Goal: Information Seeking & Learning: Learn about a topic

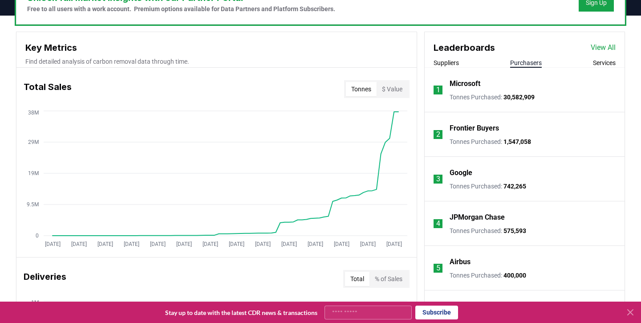
scroll to position [301, 0]
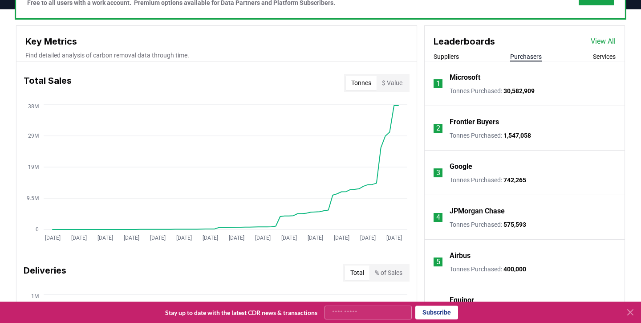
click at [464, 77] on p "Microsoft" at bounding box center [465, 77] width 31 height 11
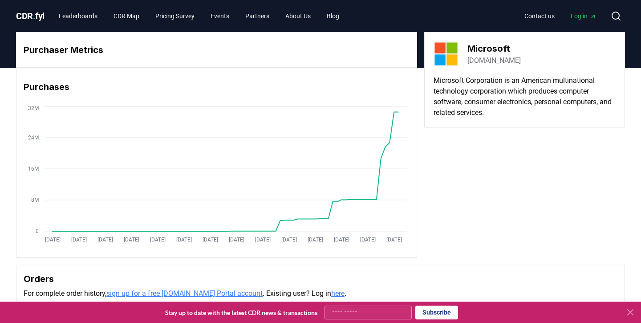
click at [578, 18] on span "Log in" at bounding box center [584, 16] width 26 height 9
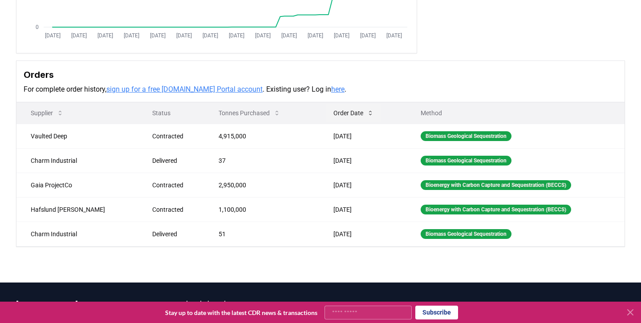
scroll to position [208, 0]
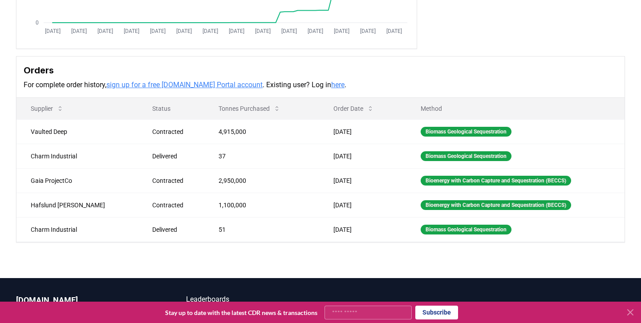
click at [331, 89] on link "here" at bounding box center [337, 85] width 13 height 8
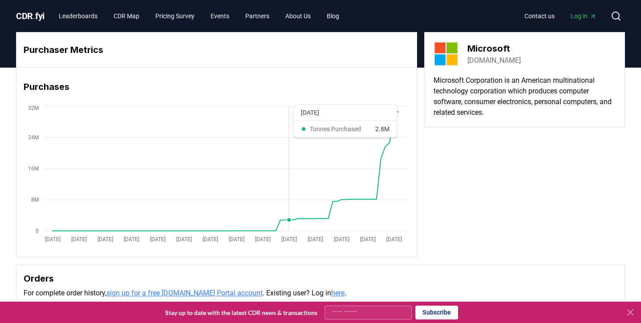
scroll to position [0, 0]
click at [82, 18] on link "Leaderboards" at bounding box center [78, 16] width 53 height 16
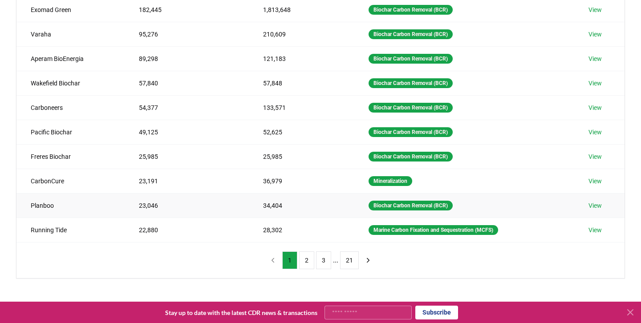
scroll to position [146, 0]
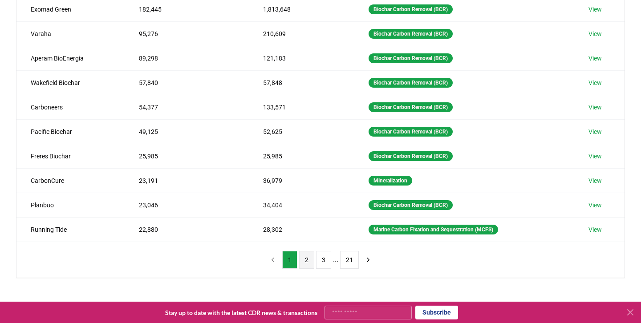
click at [308, 257] on button "2" at bounding box center [306, 260] width 15 height 18
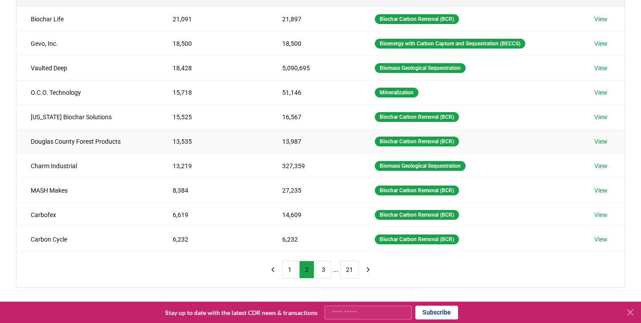
scroll to position [137, 0]
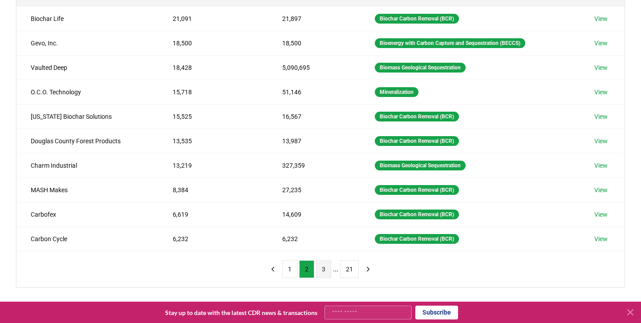
click at [321, 272] on button "3" at bounding box center [323, 270] width 15 height 18
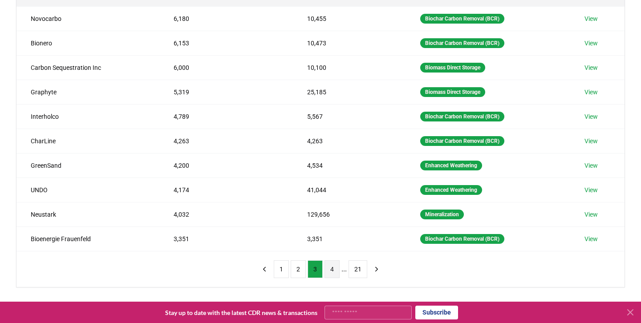
click at [329, 271] on button "4" at bounding box center [332, 270] width 15 height 18
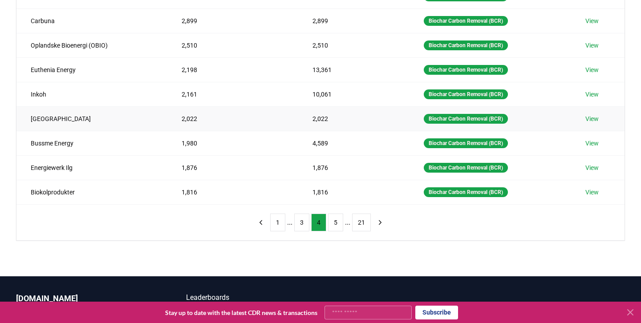
scroll to position [185, 0]
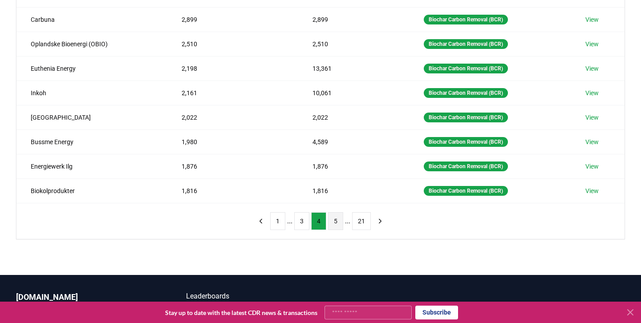
click at [335, 226] on button "5" at bounding box center [335, 221] width 15 height 18
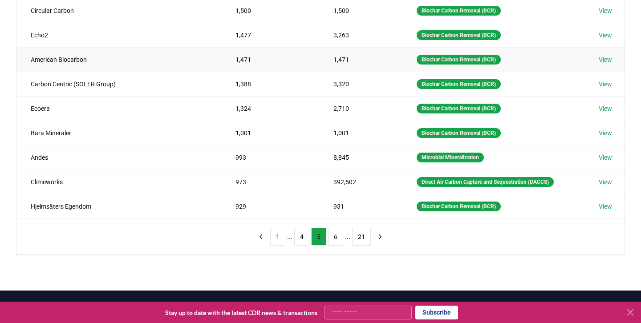
scroll to position [181, 0]
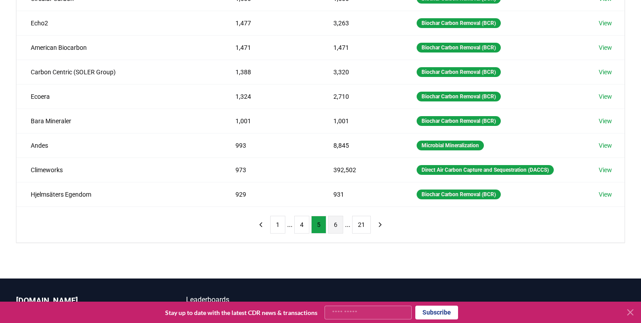
click at [337, 229] on button "6" at bounding box center [335, 225] width 15 height 18
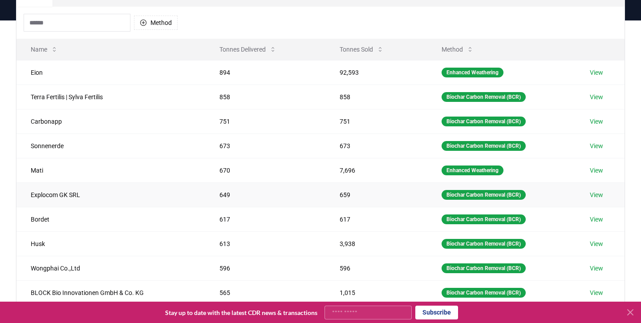
scroll to position [60, 0]
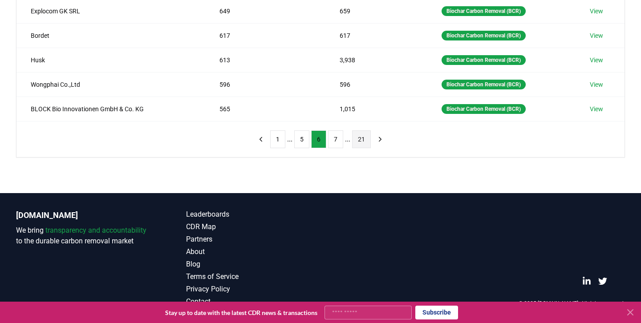
click at [367, 143] on button "21" at bounding box center [361, 139] width 19 height 18
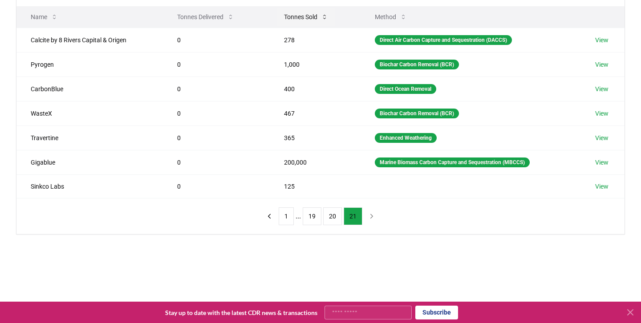
scroll to position [107, 0]
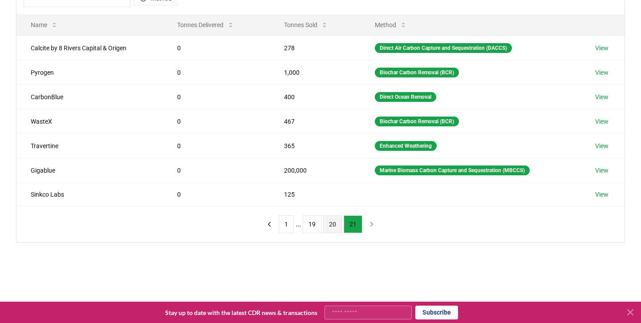
click at [338, 225] on button "20" at bounding box center [332, 225] width 19 height 18
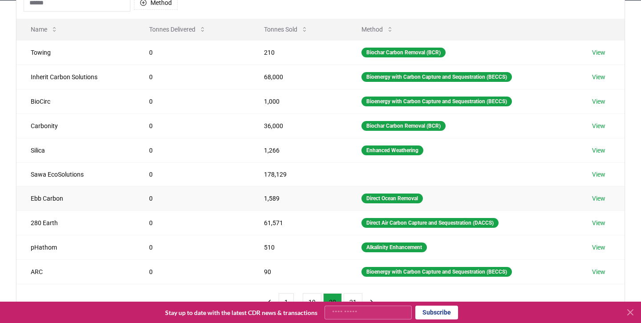
scroll to position [102, 0]
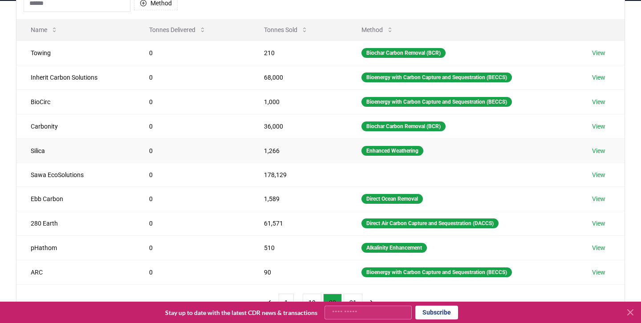
click at [36, 146] on td "Silica" at bounding box center [75, 151] width 118 height 24
copy td "Silica"
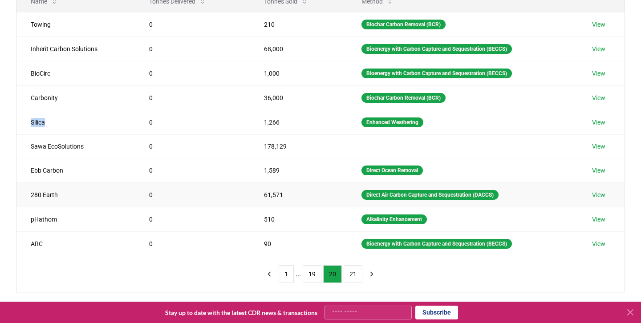
scroll to position [132, 0]
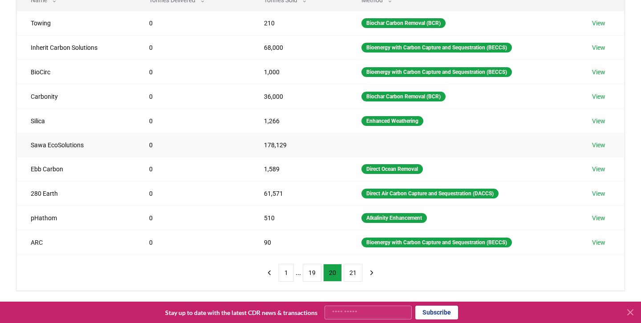
click at [319, 142] on td "178,129" at bounding box center [299, 145] width 98 height 24
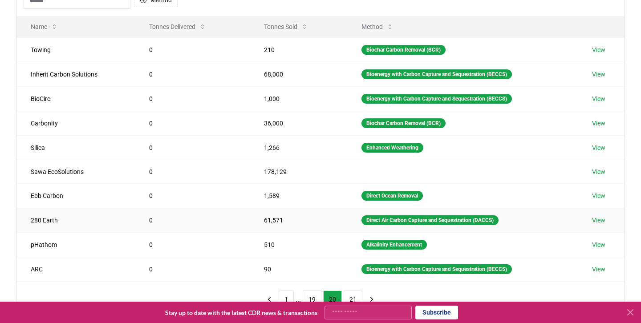
scroll to position [141, 0]
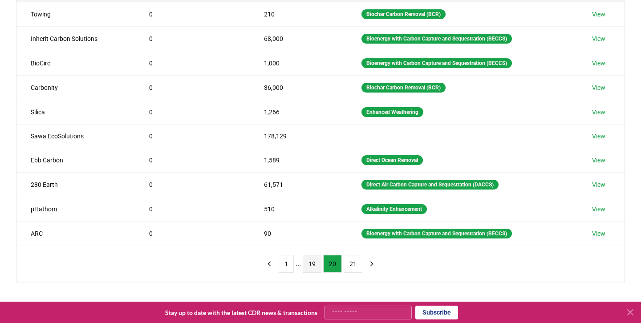
click at [312, 267] on button "19" at bounding box center [312, 264] width 19 height 18
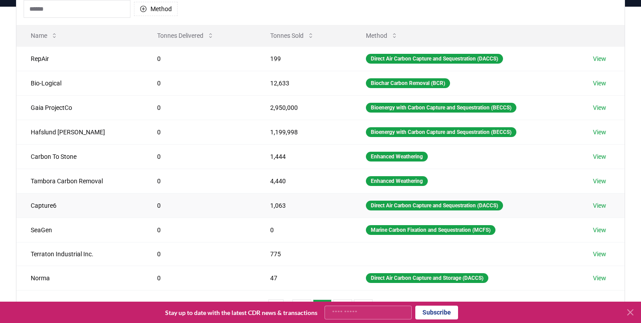
scroll to position [95, 0]
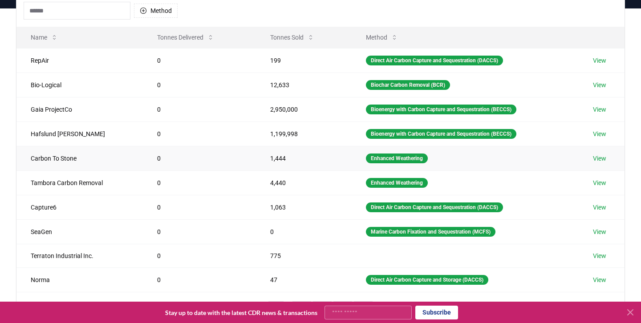
click at [34, 155] on td "Carbon To Stone" at bounding box center [79, 158] width 126 height 24
click at [46, 181] on td "Tambora Carbon Removal" at bounding box center [79, 183] width 126 height 24
drag, startPoint x: 46, startPoint y: 181, endPoint x: 90, endPoint y: 186, distance: 43.9
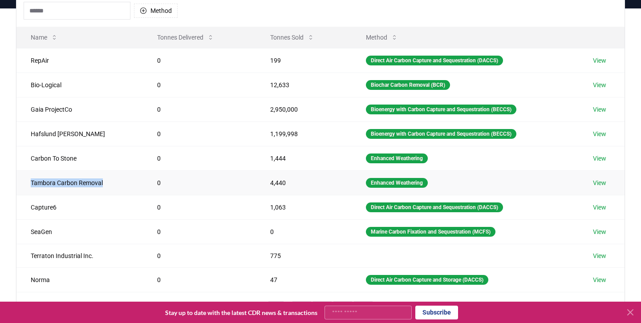
click at [90, 186] on td "Tambora Carbon Removal" at bounding box center [79, 183] width 126 height 24
copy td "Tambora Carbon Removal"
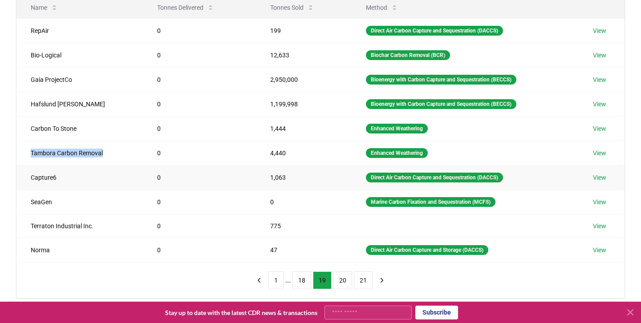
scroll to position [130, 0]
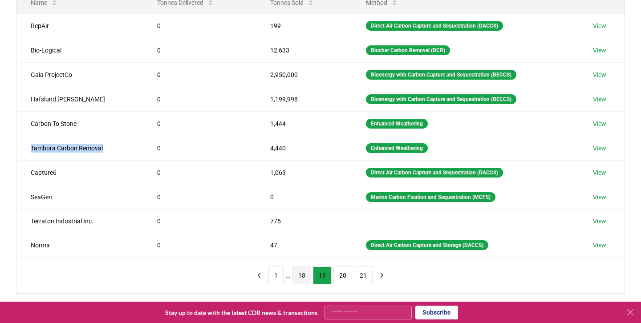
click at [302, 273] on button "18" at bounding box center [302, 276] width 19 height 18
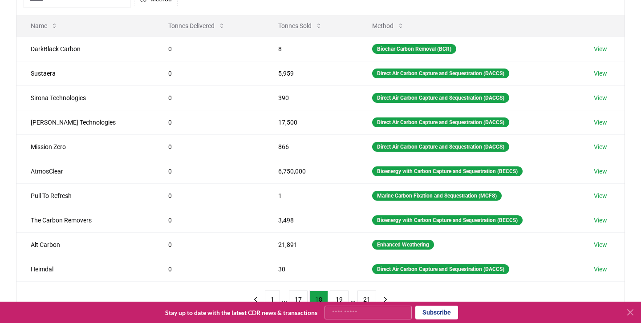
scroll to position [132, 0]
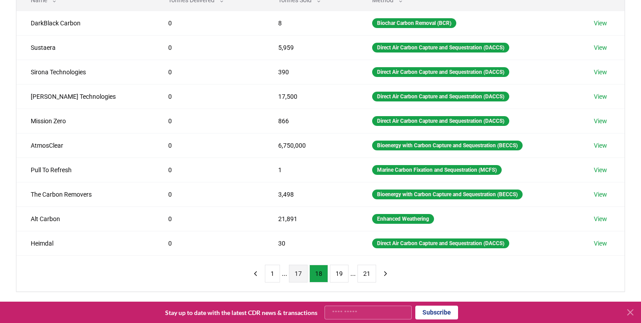
click at [297, 273] on button "17" at bounding box center [298, 274] width 19 height 18
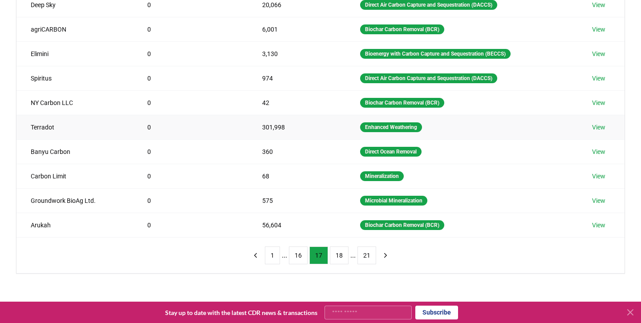
scroll to position [154, 0]
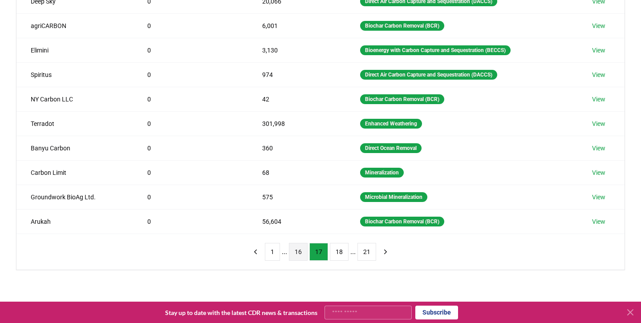
click at [299, 248] on button "16" at bounding box center [298, 252] width 19 height 18
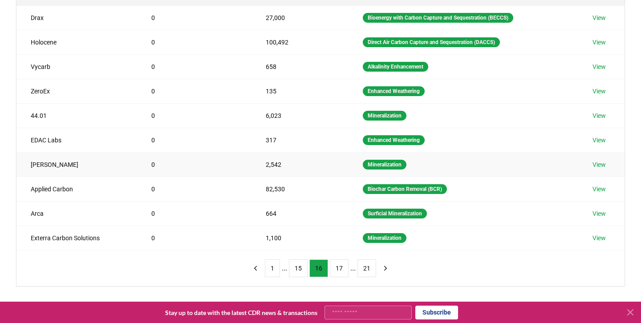
scroll to position [134, 0]
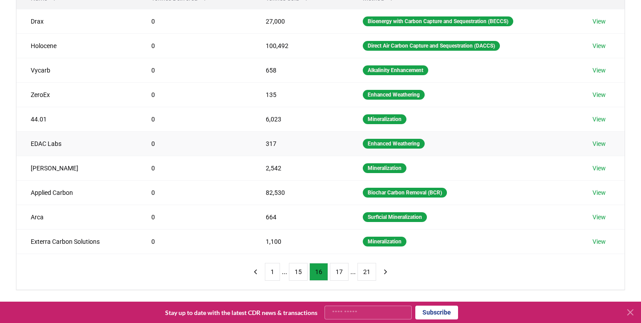
click at [598, 140] on link "View" at bounding box center [599, 143] width 13 height 9
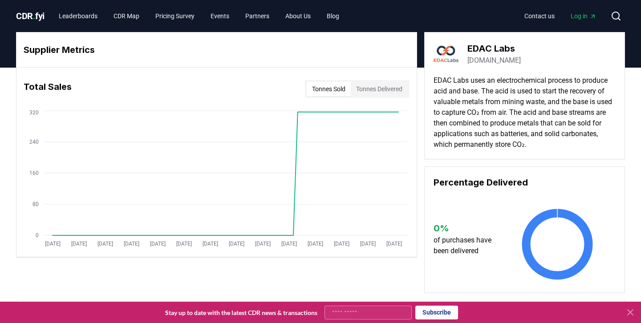
click at [480, 85] on p "EDAC Labs uses an electrochemical process to produce acid and base. The acid is…" at bounding box center [525, 112] width 182 height 75
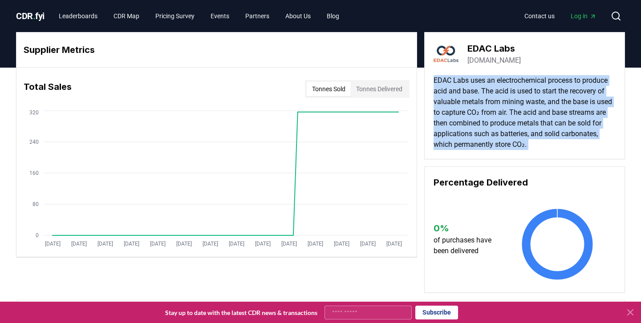
click at [480, 85] on p "EDAC Labs uses an electrochemical process to produce acid and base. The acid is…" at bounding box center [525, 112] width 182 height 75
click at [485, 80] on p "EDAC Labs uses an electrochemical process to produce acid and base. The acid is…" at bounding box center [525, 112] width 182 height 75
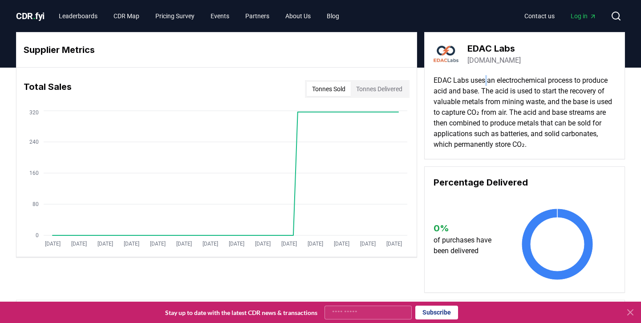
click at [485, 80] on p "EDAC Labs uses an electrochemical process to produce acid and base. The acid is…" at bounding box center [525, 112] width 182 height 75
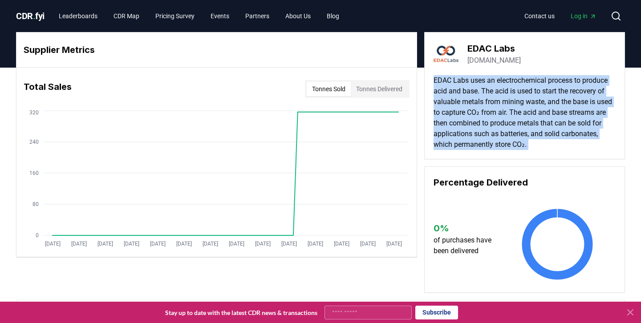
click at [485, 80] on p "EDAC Labs uses an electrochemical process to produce acid and base. The acid is…" at bounding box center [525, 112] width 182 height 75
click at [480, 106] on p "EDAC Labs uses an electrochemical process to produce acid and base. The acid is…" at bounding box center [525, 112] width 182 height 75
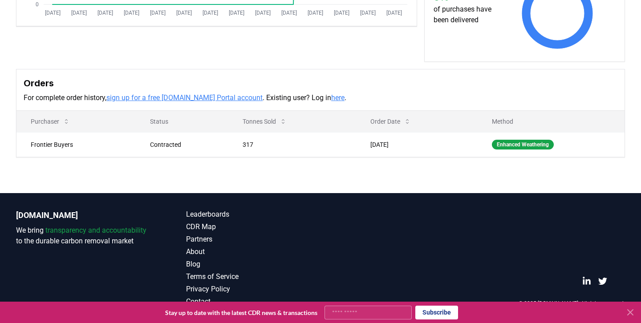
scroll to position [231, 0]
click at [155, 149] on td "Contracted" at bounding box center [182, 144] width 93 height 24
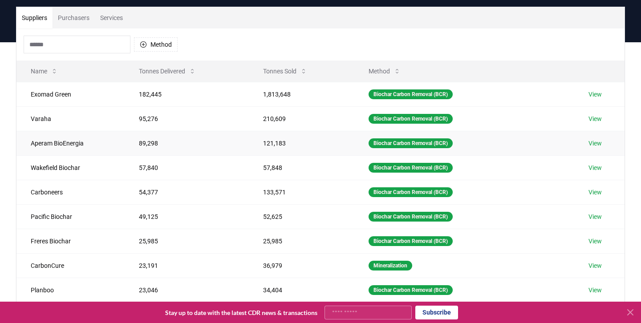
scroll to position [19, 0]
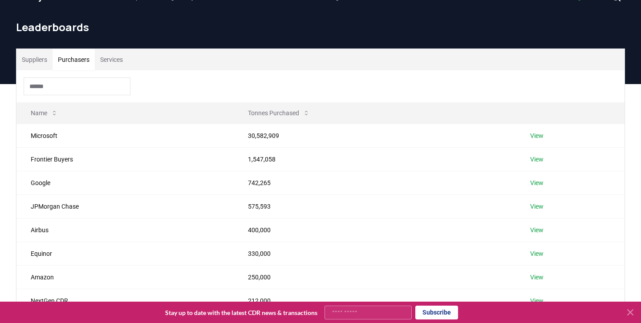
click at [76, 62] on button "Purchasers" at bounding box center [74, 59] width 42 height 21
click at [53, 134] on td "Microsoft" at bounding box center [124, 136] width 217 height 24
click at [541, 129] on td "View" at bounding box center [570, 136] width 109 height 24
click at [541, 132] on link "View" at bounding box center [536, 135] width 13 height 9
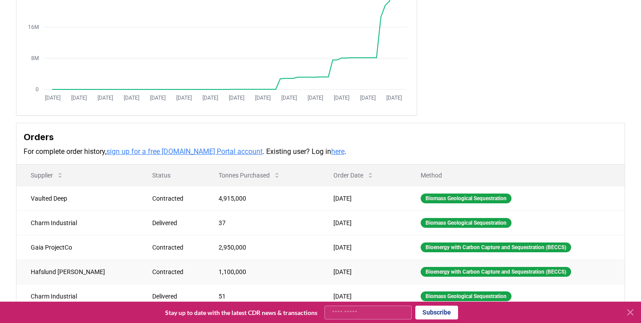
scroll to position [131, 0]
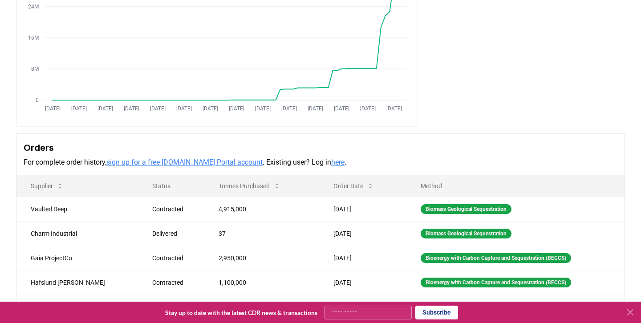
click at [331, 164] on link "here" at bounding box center [337, 162] width 13 height 8
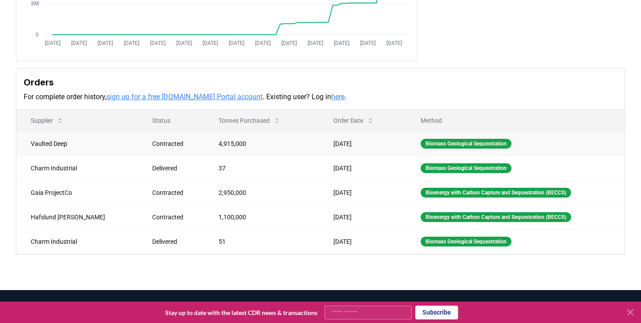
scroll to position [197, 0]
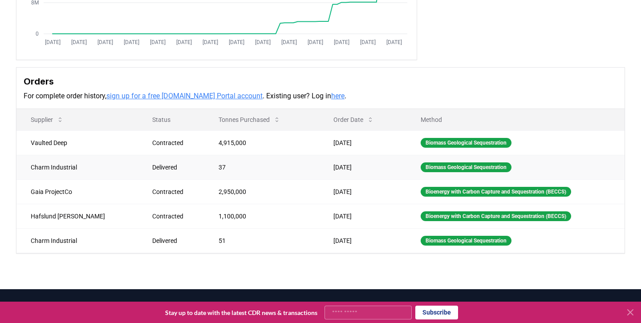
click at [77, 163] on td "Charm Industrial" at bounding box center [77, 167] width 122 height 24
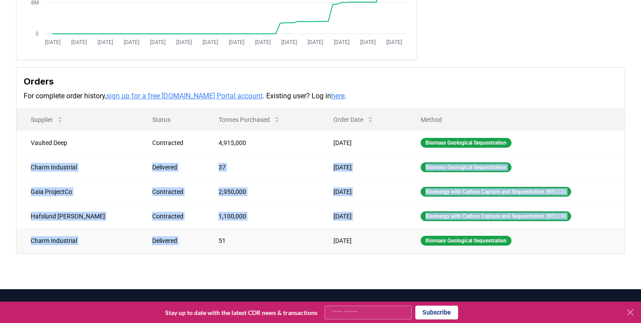
drag, startPoint x: 77, startPoint y: 163, endPoint x: 141, endPoint y: 251, distance: 109.3
click at [141, 251] on tbody "Vaulted Deep Contracted 4,915,000 Jul 17, 2025 Biomass Geological Sequestration…" at bounding box center [320, 191] width 608 height 122
click at [141, 251] on td "Delivered" at bounding box center [171, 240] width 67 height 24
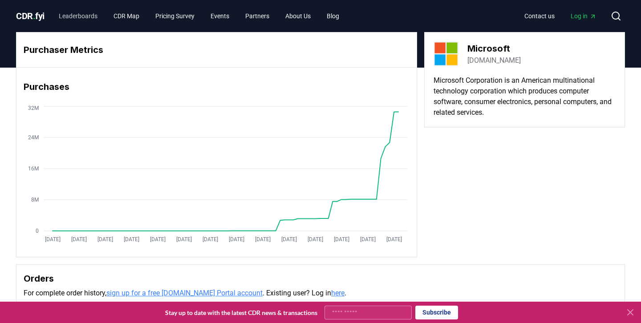
scroll to position [0, 0]
click at [91, 20] on link "Leaderboards" at bounding box center [78, 16] width 53 height 16
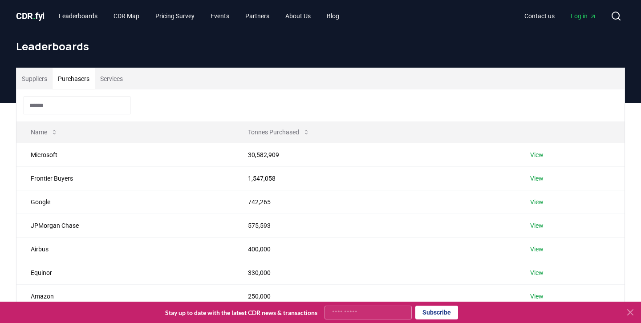
click at [78, 81] on button "Purchasers" at bounding box center [74, 78] width 42 height 21
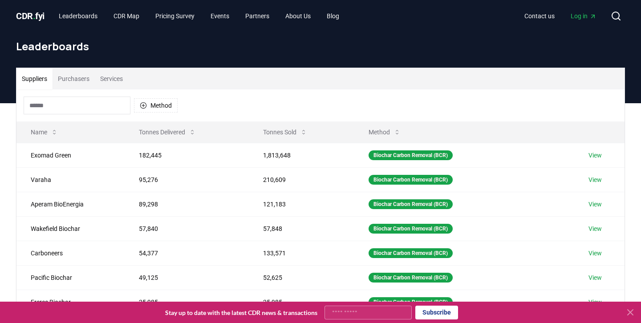
click at [45, 79] on button "Suppliers" at bounding box center [34, 78] width 36 height 21
click at [155, 100] on button "Method" at bounding box center [156, 105] width 44 height 14
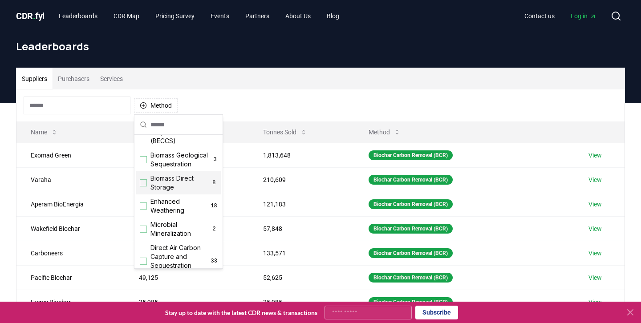
scroll to position [108, 0]
click at [165, 208] on span "Enhanced Weathering" at bounding box center [181, 206] width 60 height 18
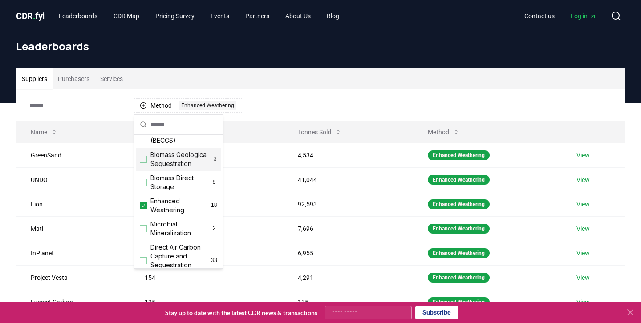
click at [277, 90] on div "Method 1 Enhanced Weathering" at bounding box center [320, 106] width 608 height 32
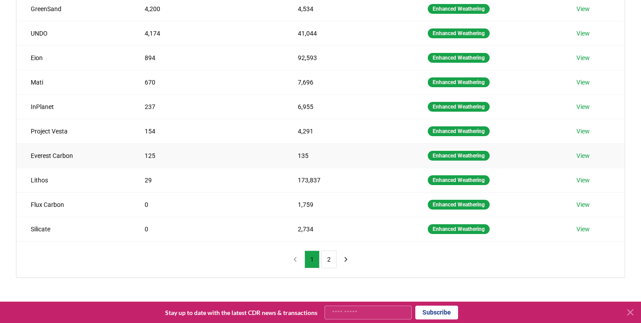
scroll to position [147, 0]
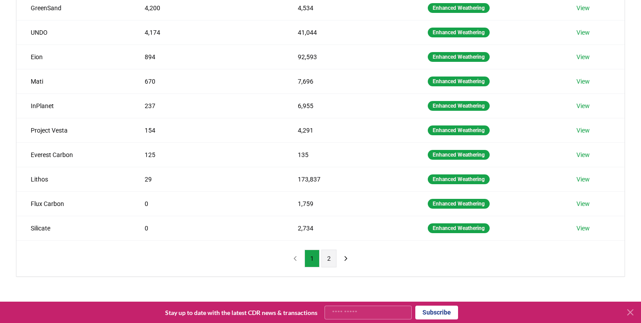
click at [331, 265] on button "2" at bounding box center [329, 259] width 15 height 18
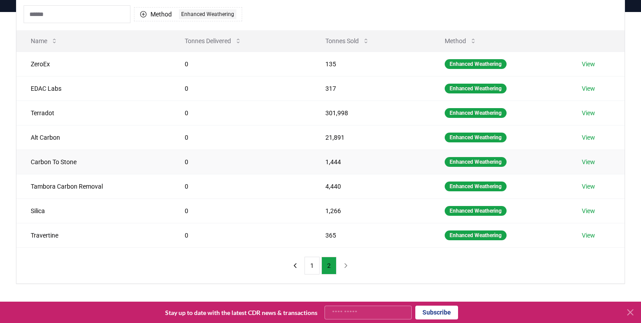
scroll to position [97, 0]
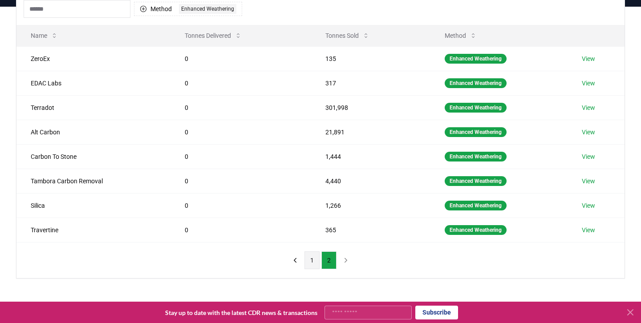
click at [313, 260] on button "1" at bounding box center [312, 261] width 15 height 18
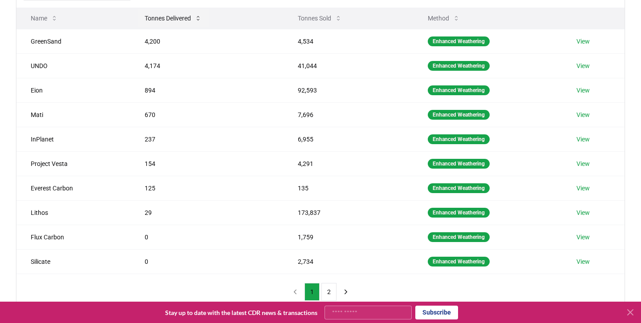
scroll to position [115, 0]
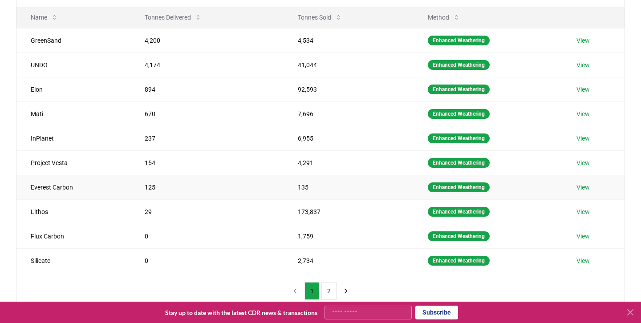
click at [583, 189] on link "View" at bounding box center [583, 187] width 13 height 9
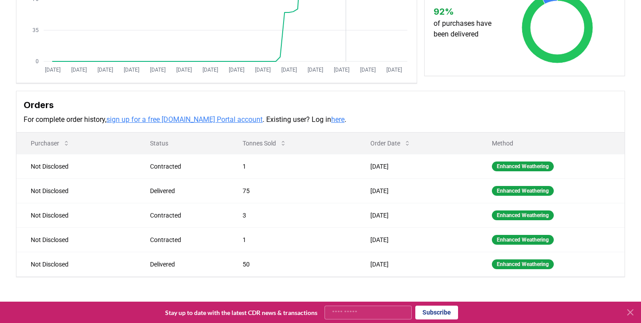
scroll to position [208, 0]
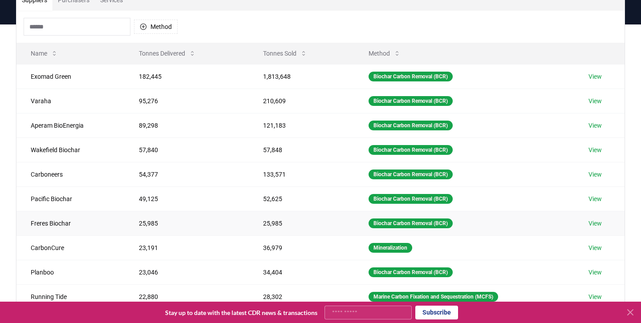
scroll to position [8, 0]
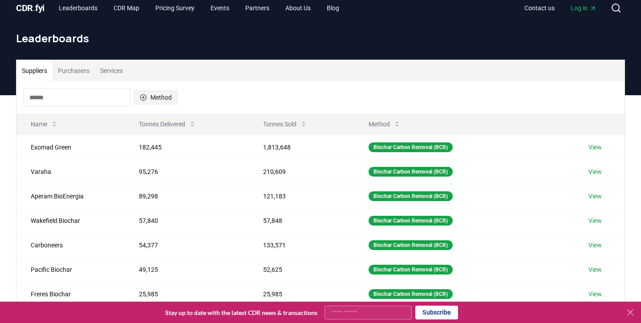
click at [164, 102] on button "Method" at bounding box center [156, 97] width 44 height 14
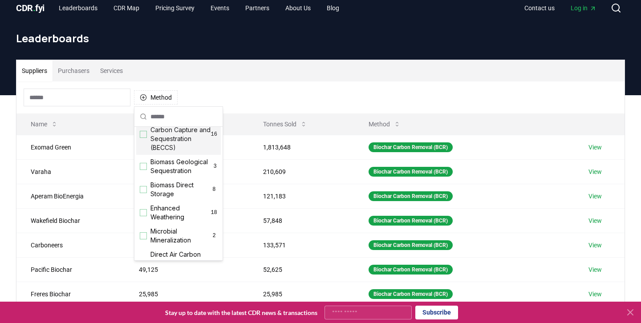
scroll to position [106, 0]
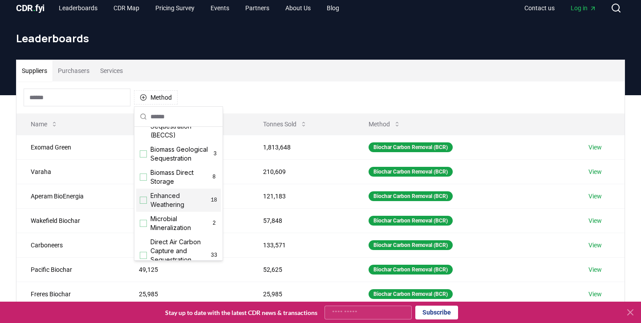
click at [174, 196] on span "Enhanced Weathering" at bounding box center [181, 200] width 60 height 18
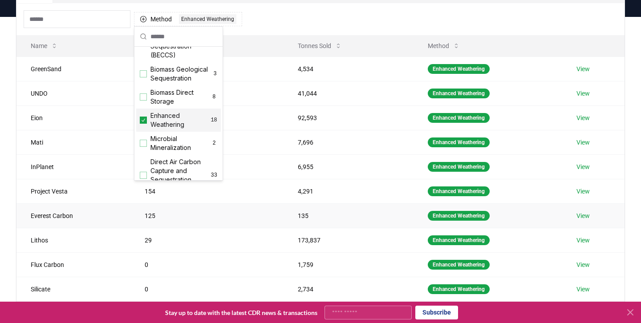
scroll to position [97, 0]
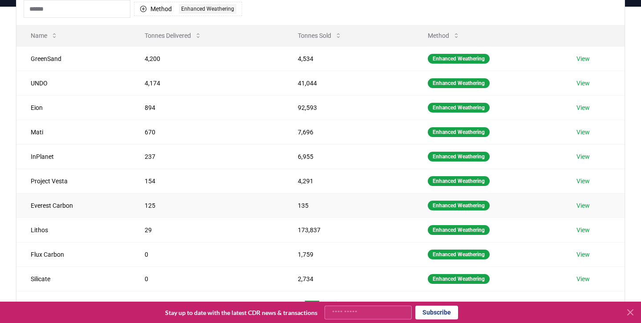
click at [322, 215] on td "135" at bounding box center [349, 205] width 130 height 24
click at [36, 207] on td "Everest Carbon" at bounding box center [73, 205] width 114 height 24
drag, startPoint x: 36, startPoint y: 207, endPoint x: 65, endPoint y: 208, distance: 29.4
click at [65, 208] on td "Everest Carbon" at bounding box center [73, 205] width 114 height 24
copy td "Everest Carbon"
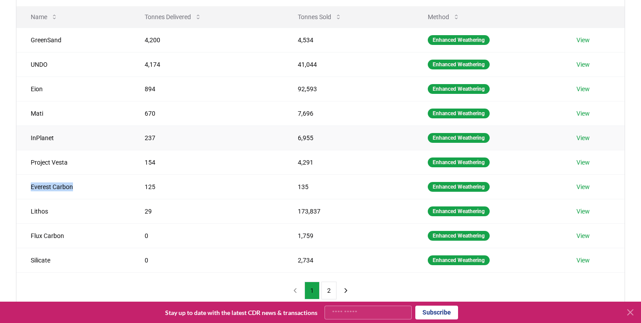
scroll to position [116, 0]
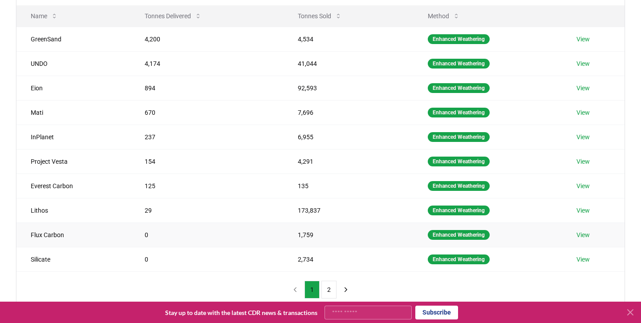
click at [47, 235] on td "Flux Carbon" at bounding box center [73, 235] width 114 height 24
click at [46, 236] on td "Flux Carbon" at bounding box center [73, 235] width 114 height 24
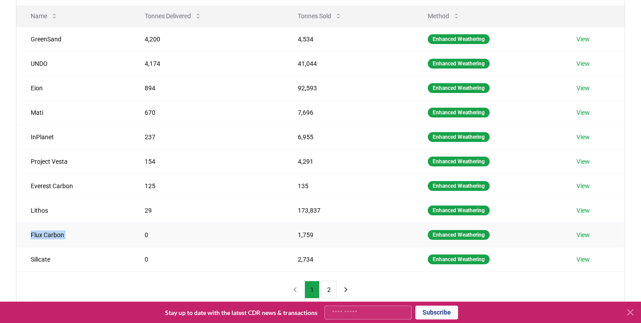
click at [46, 236] on td "Flux Carbon" at bounding box center [73, 235] width 114 height 24
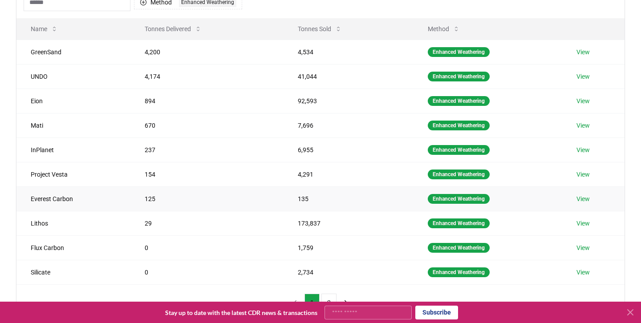
scroll to position [145, 0]
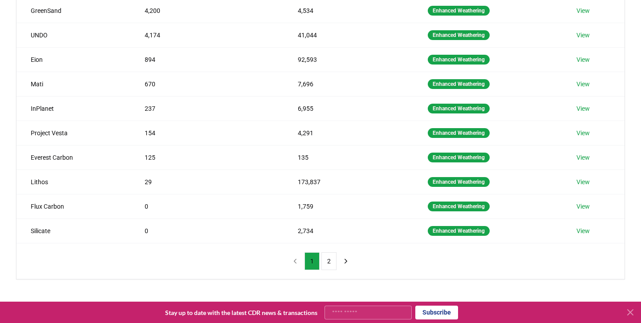
click at [321, 258] on ul "1 2" at bounding box center [321, 262] width 32 height 18
click at [330, 257] on button "2" at bounding box center [329, 262] width 15 height 18
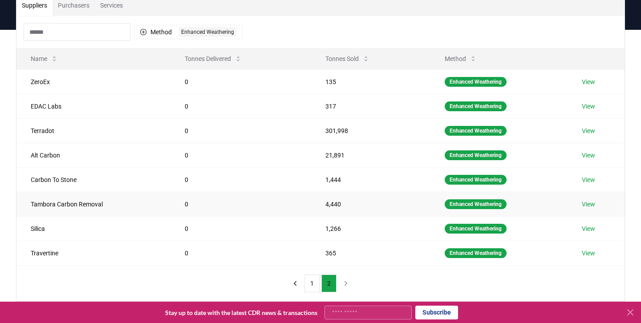
scroll to position [73, 0]
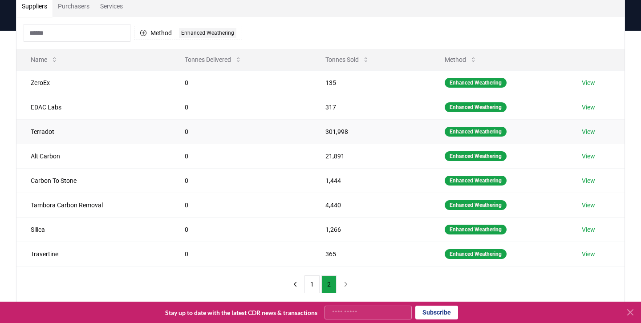
click at [45, 130] on td "Terradot" at bounding box center [93, 131] width 154 height 24
click at [44, 129] on td "Terradot" at bounding box center [93, 131] width 154 height 24
click at [55, 109] on td "EDAC Labs" at bounding box center [93, 107] width 154 height 24
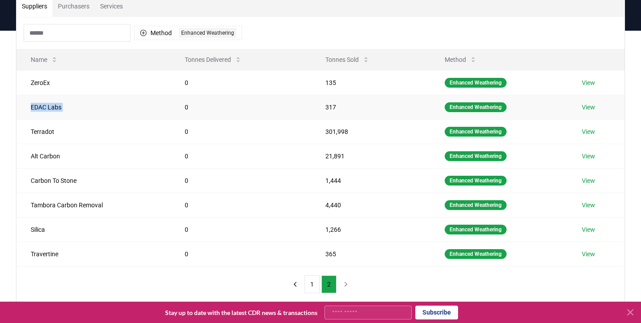
click at [55, 109] on td "EDAC Labs" at bounding box center [93, 107] width 154 height 24
copy td "EDAC Labs"
click at [70, 103] on td "EDAC Labs" at bounding box center [93, 107] width 154 height 24
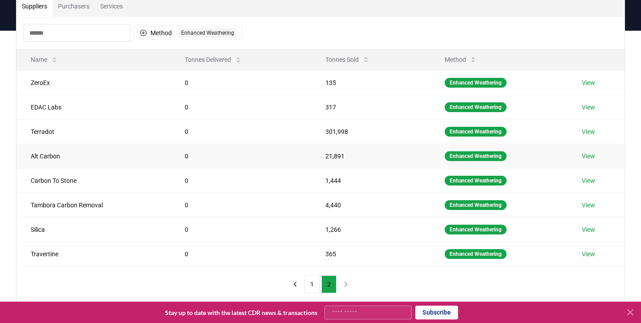
click at [151, 163] on td "Alt Carbon" at bounding box center [93, 156] width 154 height 24
click at [583, 155] on td "View" at bounding box center [596, 156] width 57 height 24
click at [587, 155] on link "View" at bounding box center [588, 156] width 13 height 9
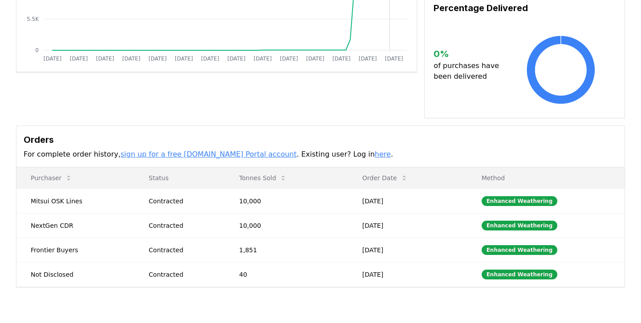
scroll to position [237, 0]
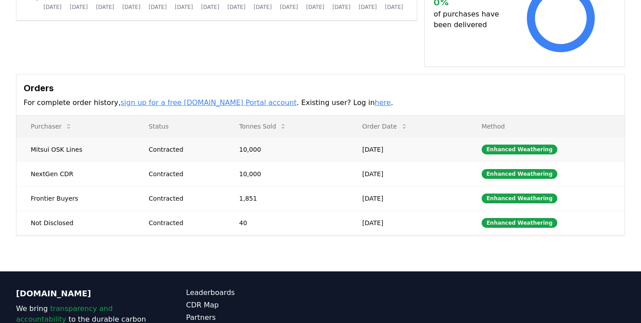
click at [69, 137] on td "Mitsui OSK Lines" at bounding box center [75, 149] width 118 height 24
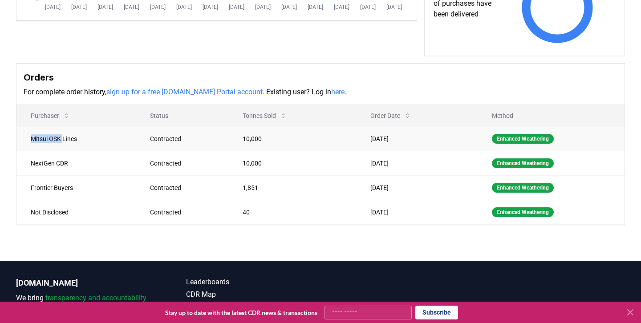
drag, startPoint x: 69, startPoint y: 130, endPoint x: 27, endPoint y: 128, distance: 41.4
click at [27, 128] on td "Mitsui OSK Lines" at bounding box center [75, 138] width 119 height 24
click at [70, 178] on td "Frontier Buyers" at bounding box center [75, 187] width 119 height 24
drag, startPoint x: 70, startPoint y: 178, endPoint x: 30, endPoint y: 180, distance: 40.6
click at [30, 180] on td "Frontier Buyers" at bounding box center [75, 187] width 119 height 24
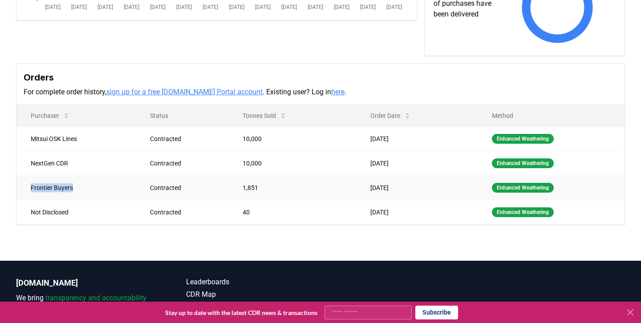
click at [30, 180] on td "Frontier Buyers" at bounding box center [75, 187] width 119 height 24
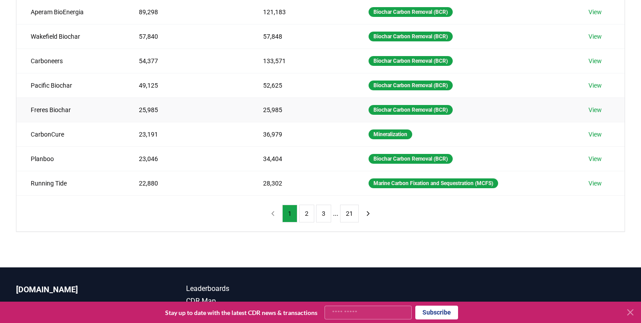
scroll to position [194, 0]
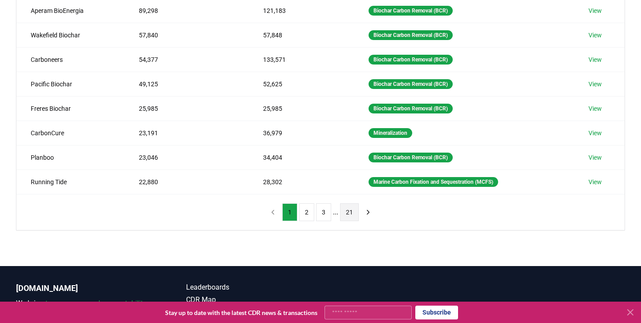
click at [346, 212] on button "21" at bounding box center [349, 213] width 19 height 18
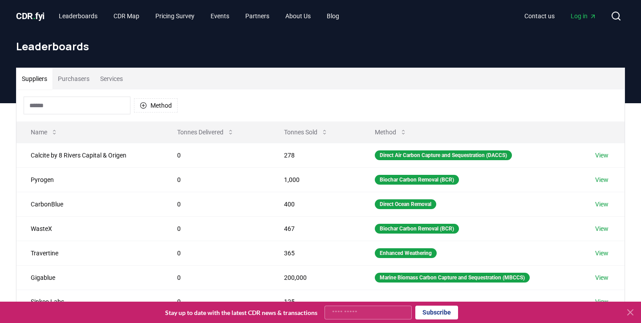
scroll to position [0, 0]
click at [157, 105] on button "Method" at bounding box center [156, 105] width 44 height 14
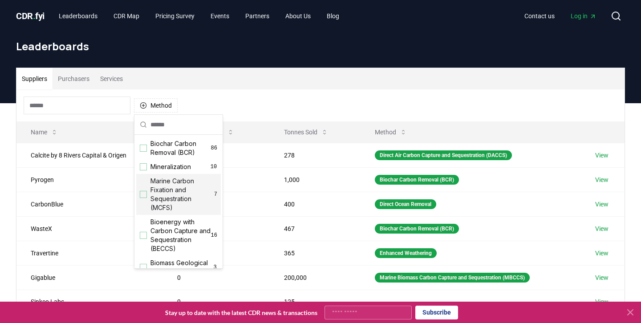
scroll to position [99, 0]
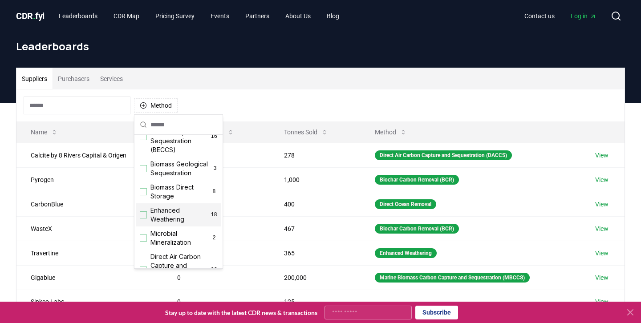
click at [182, 212] on span "Enhanced Weathering" at bounding box center [181, 215] width 60 height 18
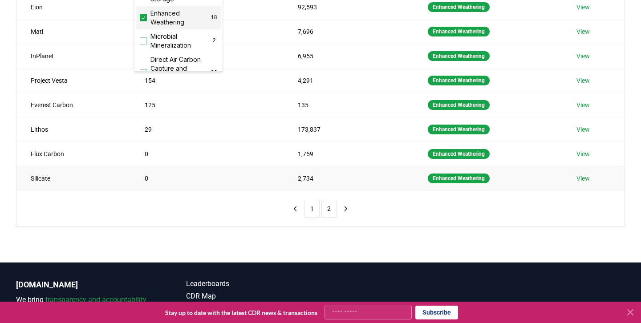
scroll to position [204, 0]
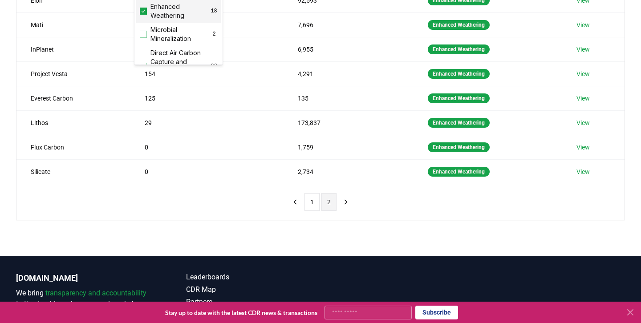
click at [333, 203] on button "2" at bounding box center [329, 202] width 15 height 18
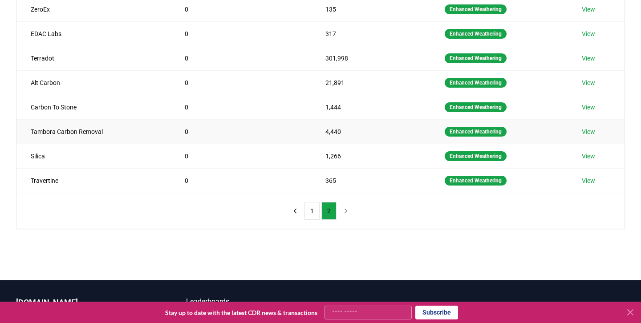
scroll to position [145, 0]
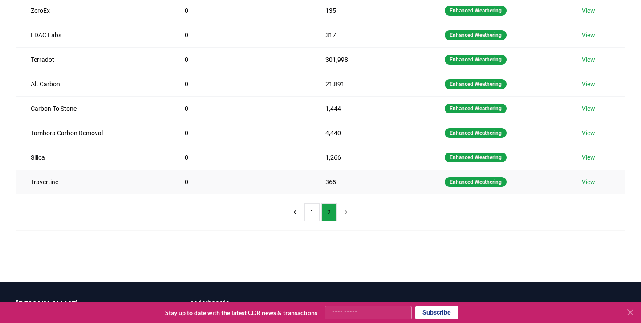
click at [57, 183] on td "Travertine" at bounding box center [93, 182] width 154 height 24
copy td "Travertine"
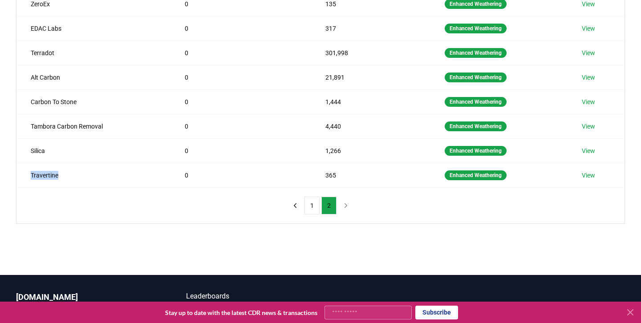
scroll to position [155, 0]
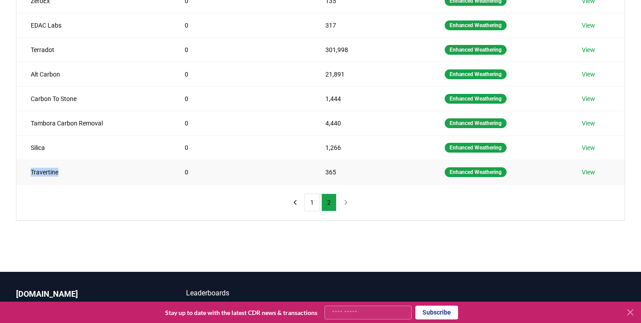
click at [594, 174] on link "View" at bounding box center [588, 172] width 13 height 9
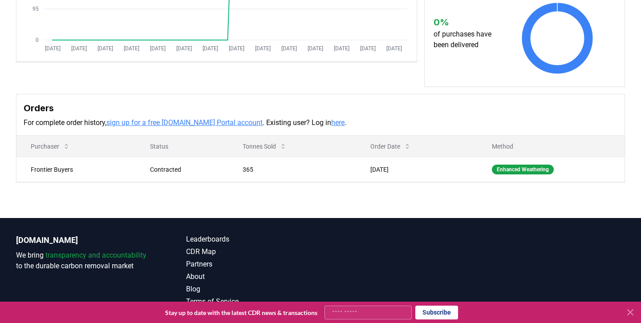
scroll to position [195, 0]
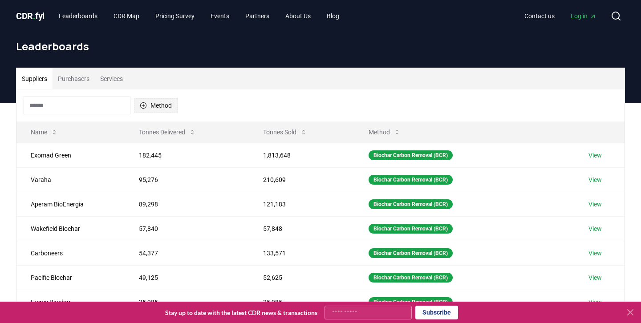
click at [163, 101] on button "Method" at bounding box center [156, 105] width 44 height 14
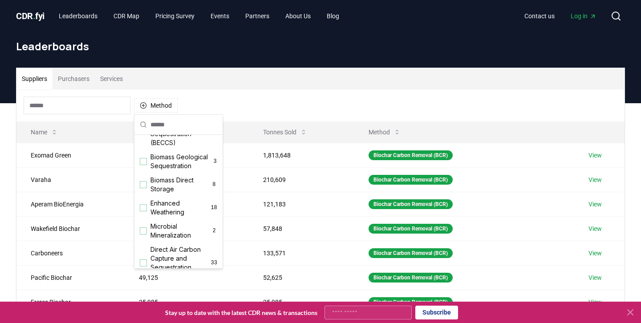
scroll to position [136, 0]
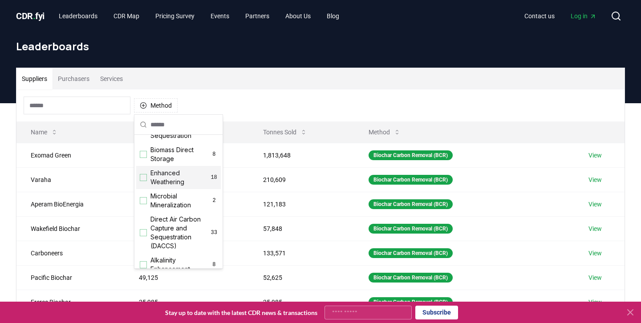
click at [192, 182] on span "Enhanced Weathering" at bounding box center [181, 178] width 60 height 18
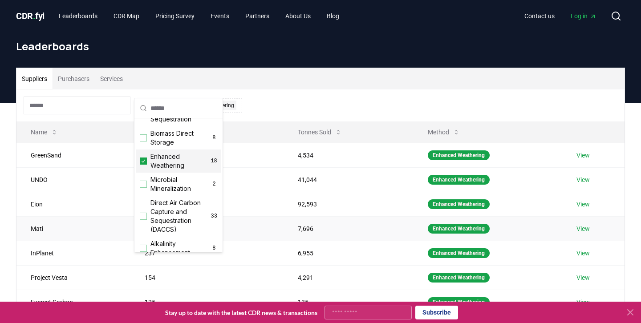
scroll to position [38, 0]
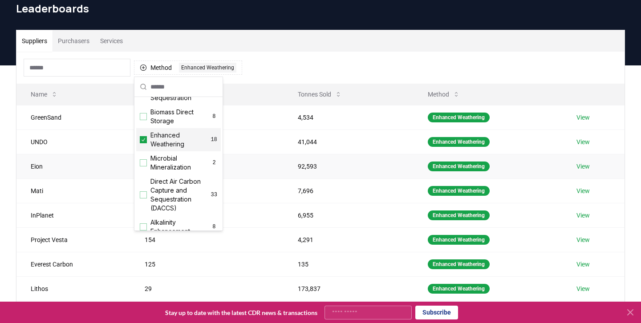
click at [364, 164] on td "92,593" at bounding box center [349, 166] width 130 height 24
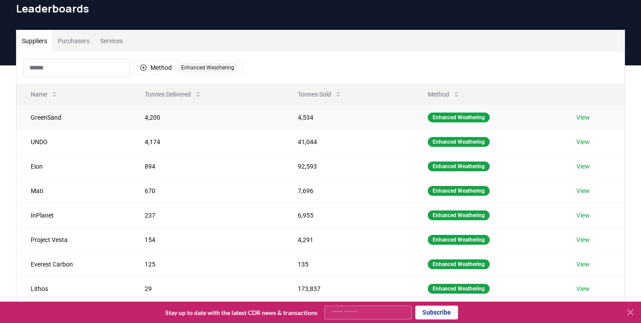
click at [590, 115] on link "View" at bounding box center [583, 117] width 13 height 9
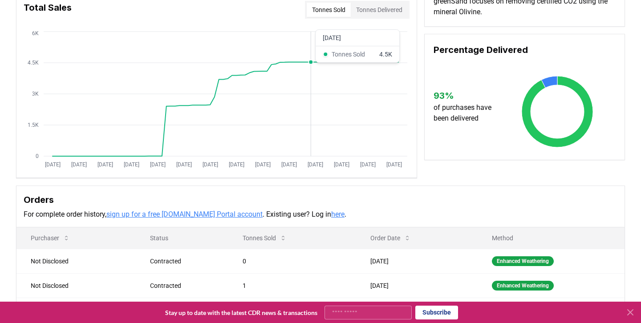
scroll to position [77, 0]
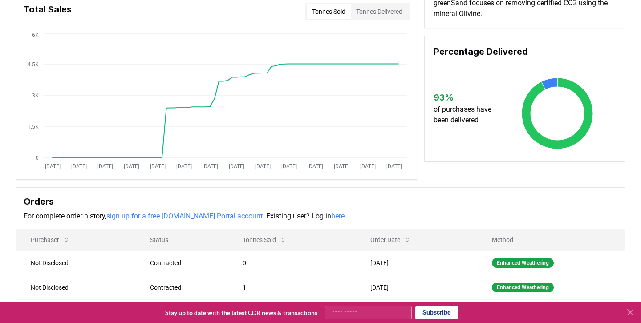
click at [385, 11] on button "Tonnes Delivered" at bounding box center [379, 11] width 57 height 14
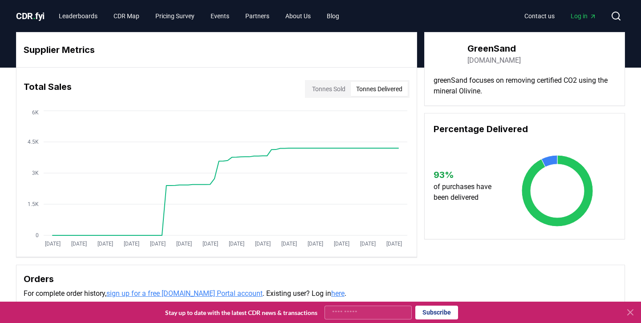
scroll to position [0, 0]
click at [489, 60] on link "greensand.com" at bounding box center [494, 60] width 53 height 11
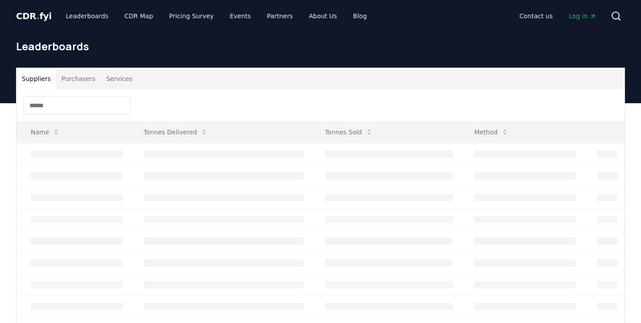
scroll to position [38, 0]
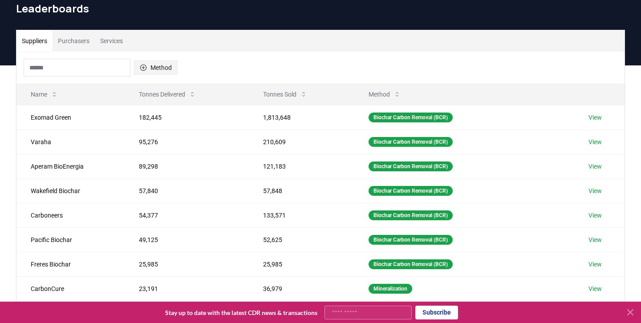
click at [163, 70] on button "Method" at bounding box center [156, 68] width 44 height 14
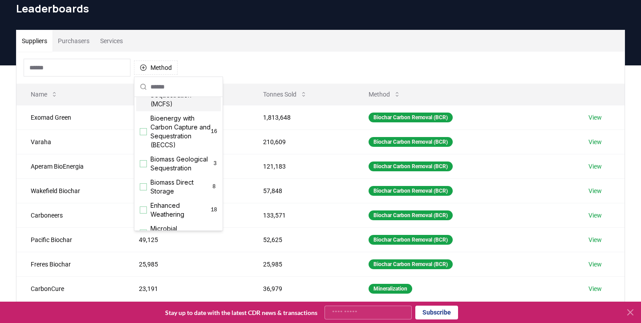
scroll to position [90, 0]
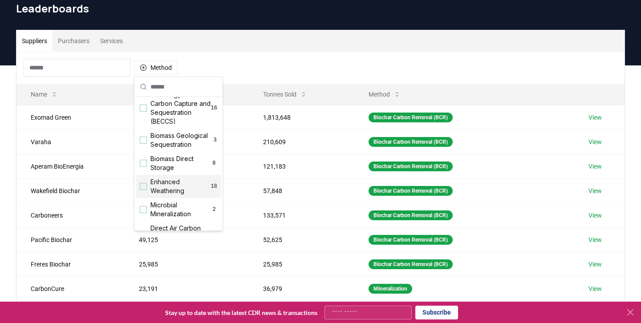
click at [179, 182] on span "Enhanced Weathering" at bounding box center [181, 187] width 60 height 18
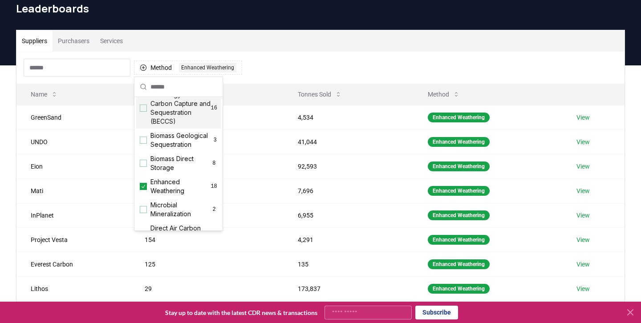
click at [280, 81] on div "Method 1 Enhanced Weathering" at bounding box center [320, 68] width 608 height 32
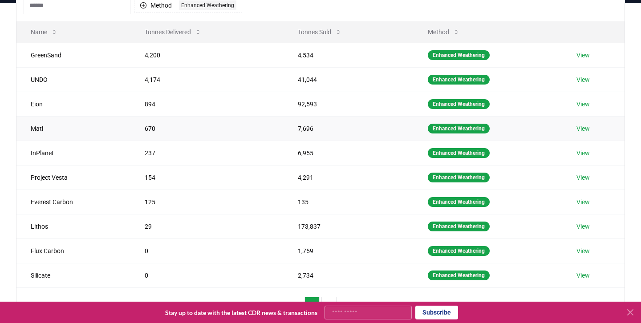
scroll to position [110, 0]
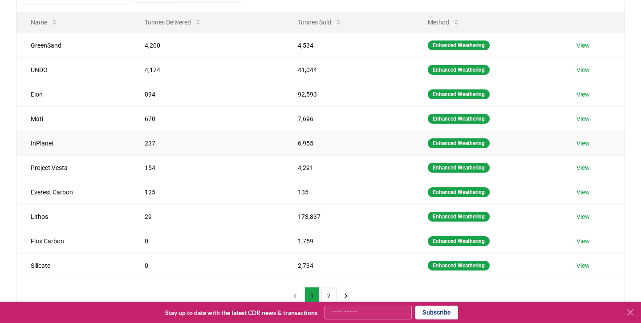
click at [587, 146] on link "View" at bounding box center [583, 143] width 13 height 9
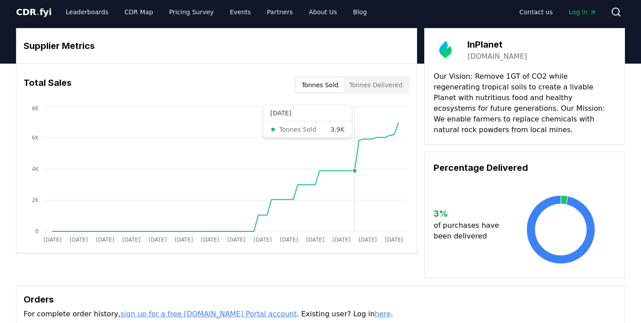
scroll to position [4, 0]
click at [385, 86] on button "Tonnes Delivered" at bounding box center [376, 84] width 64 height 14
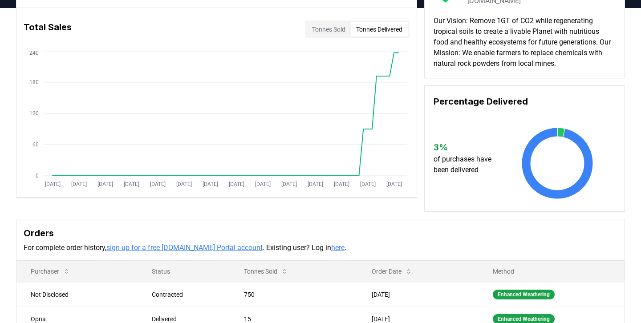
scroll to position [15, 0]
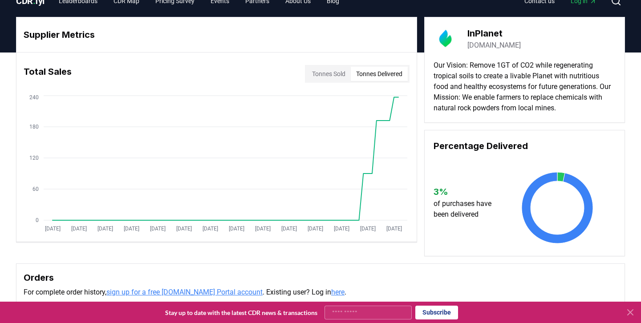
click at [319, 71] on button "Tonnes Sold" at bounding box center [329, 74] width 44 height 14
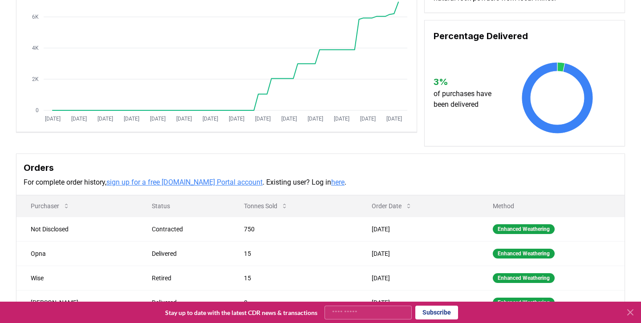
scroll to position [214, 0]
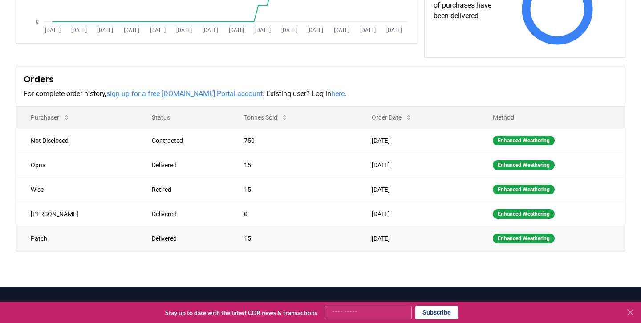
click at [38, 237] on td "Patch" at bounding box center [76, 238] width 121 height 24
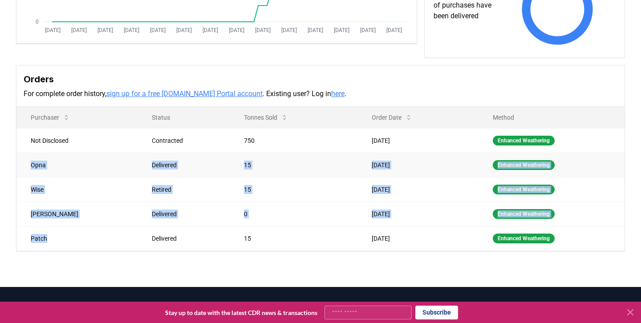
drag, startPoint x: 38, startPoint y: 237, endPoint x: 41, endPoint y: 165, distance: 71.7
click at [41, 165] on tbody "Not Disclosed Contracted 750 Aug 04, 2025 Enhanced Weathering Opna Delivered 15…" at bounding box center [320, 189] width 608 height 122
click at [41, 165] on td "Opna" at bounding box center [76, 165] width 121 height 24
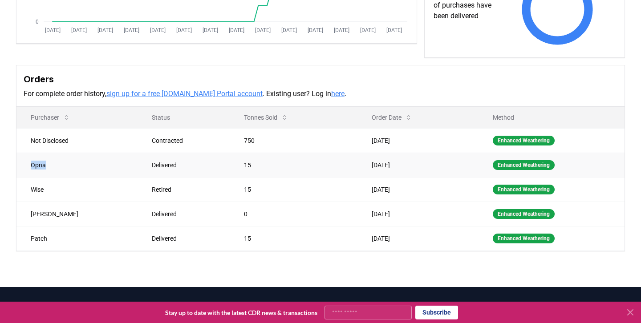
click at [41, 165] on td "Opna" at bounding box center [76, 165] width 121 height 24
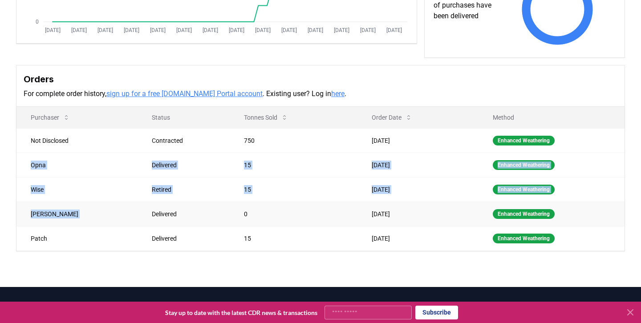
drag, startPoint x: 41, startPoint y: 165, endPoint x: 102, endPoint y: 224, distance: 85.7
click at [102, 224] on tbody "Not Disclosed Contracted 750 Aug 04, 2025 Enhanced Weathering Opna Delivered 15…" at bounding box center [320, 189] width 608 height 122
click at [102, 224] on td "JJ Greenhalgh" at bounding box center [76, 214] width 121 height 24
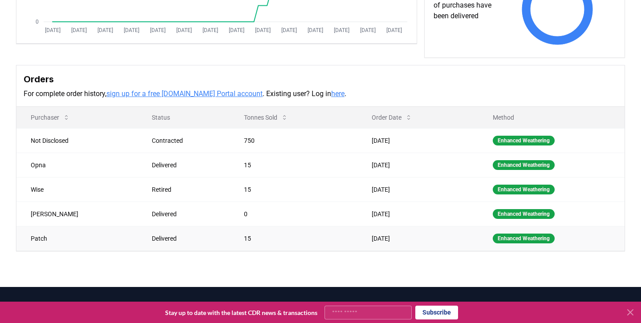
click at [382, 232] on td "Jul 04, 2025" at bounding box center [418, 238] width 121 height 24
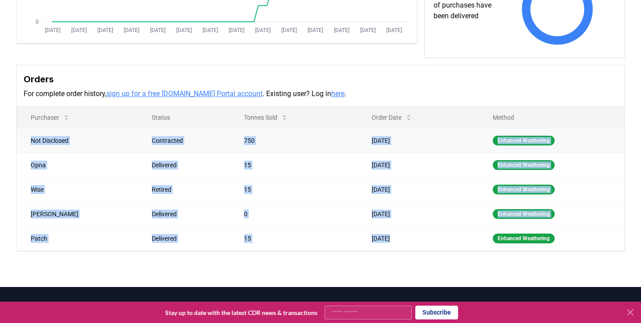
drag, startPoint x: 382, startPoint y: 232, endPoint x: 107, endPoint y: 129, distance: 293.3
click at [107, 129] on tbody "Not Disclosed Contracted 750 Aug 04, 2025 Enhanced Weathering Opna Delivered 15…" at bounding box center [320, 189] width 608 height 122
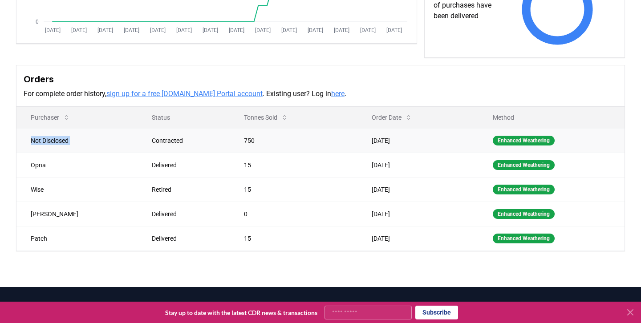
drag, startPoint x: 107, startPoint y: 129, endPoint x: 102, endPoint y: 129, distance: 5.8
click at [102, 129] on td "Not Disclosed" at bounding box center [76, 140] width 121 height 24
click at [106, 135] on td "Not Disclosed" at bounding box center [76, 140] width 121 height 24
click at [107, 175] on td "Opna" at bounding box center [76, 165] width 121 height 24
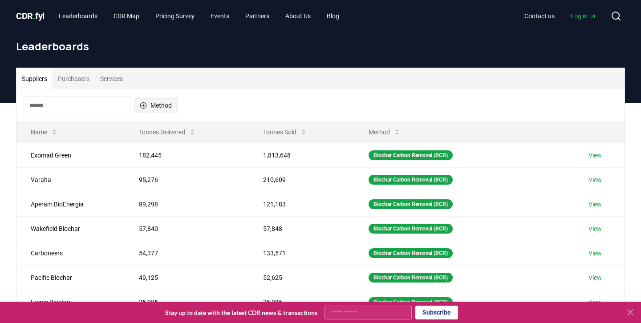
click at [156, 110] on button "Method" at bounding box center [156, 105] width 44 height 14
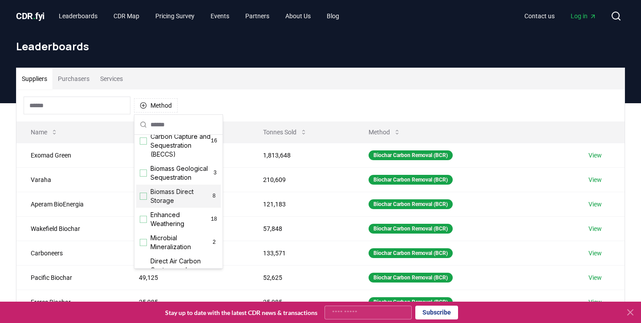
scroll to position [98, 0]
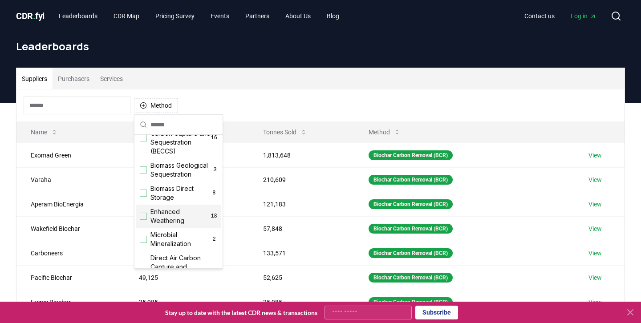
click at [174, 216] on span "Enhanced Weathering" at bounding box center [181, 217] width 60 height 18
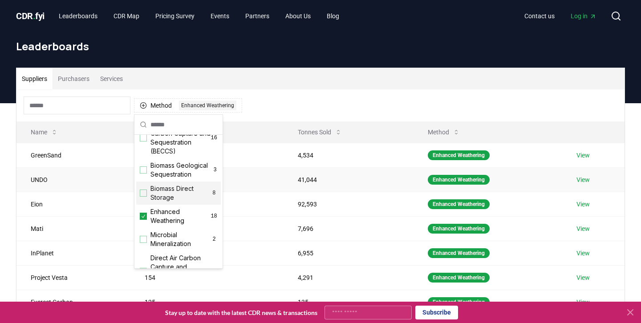
click at [265, 183] on td "4,174" at bounding box center [206, 179] width 153 height 24
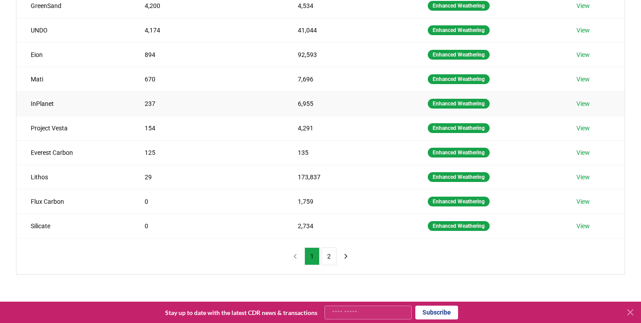
scroll to position [244, 0]
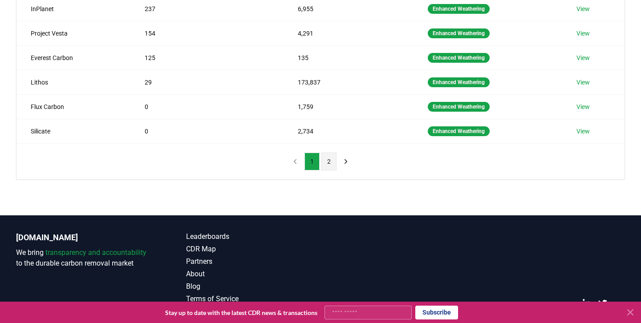
click at [329, 163] on button "2" at bounding box center [329, 162] width 15 height 18
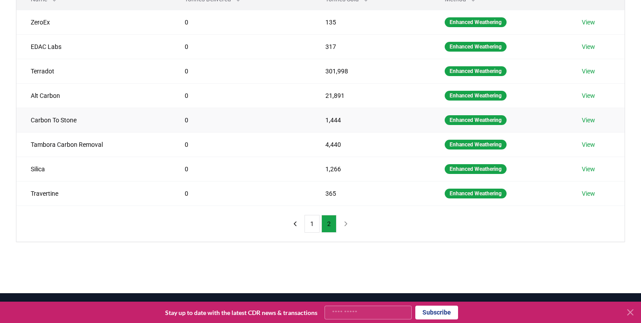
scroll to position [136, 0]
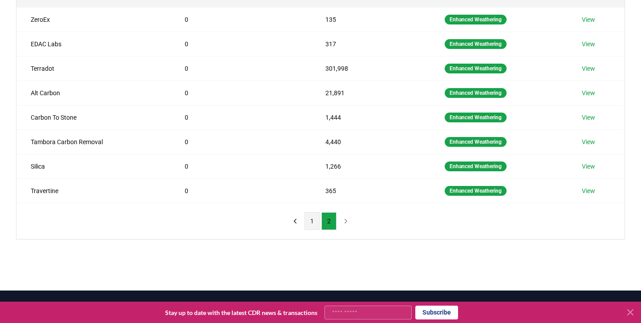
click at [314, 221] on button "1" at bounding box center [312, 221] width 15 height 18
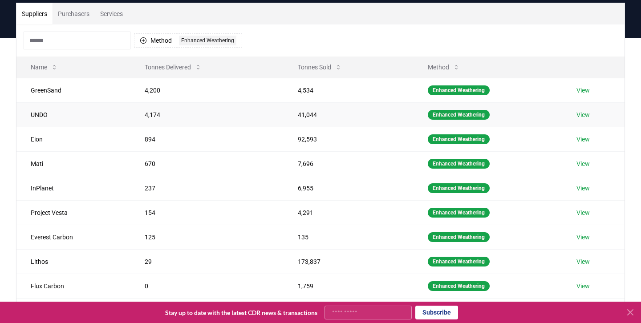
scroll to position [69, 0]
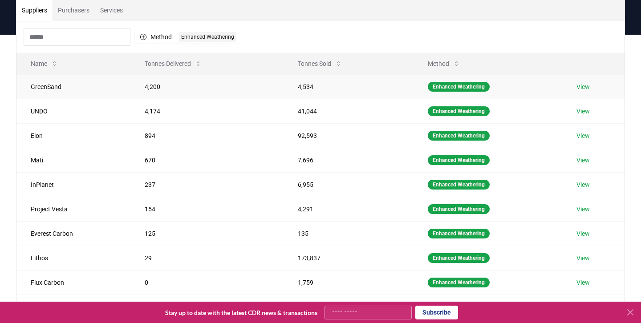
click at [304, 89] on td "4,534" at bounding box center [349, 86] width 130 height 24
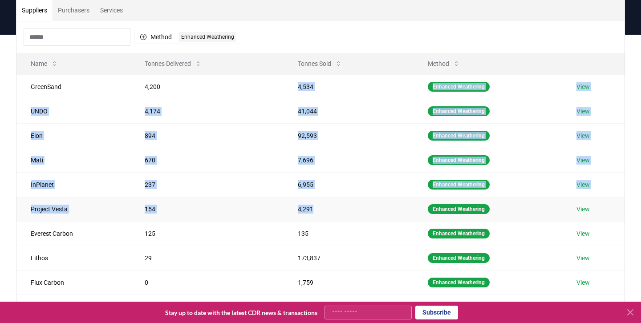
drag, startPoint x: 304, startPoint y: 89, endPoint x: 360, endPoint y: 214, distance: 137.6
click at [360, 214] on tbody "GreenSand 4,200 4,534 Enhanced Weathering View UNDO 4,174 41,044 Enhanced Weath…" at bounding box center [320, 196] width 608 height 245
click at [360, 214] on td "4,291" at bounding box center [349, 209] width 130 height 24
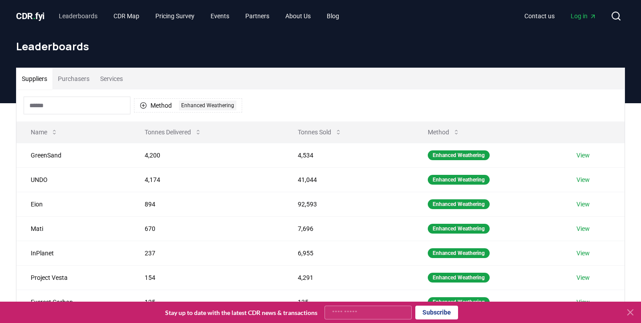
scroll to position [0, 0]
click at [39, 16] on span "CDR . fyi" at bounding box center [30, 16] width 29 height 11
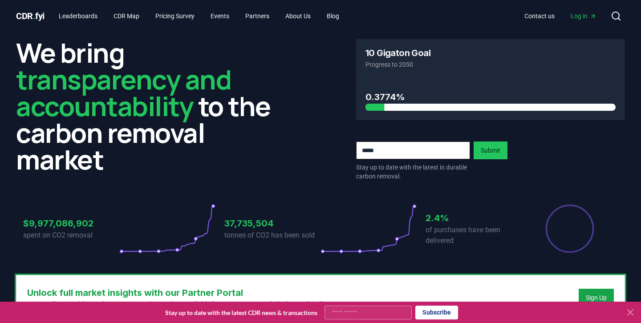
click at [368, 54] on h3 "10 Gigaton Goal" at bounding box center [398, 53] width 65 height 9
drag, startPoint x: 368, startPoint y: 54, endPoint x: 407, endPoint y: 54, distance: 39.6
click at [407, 54] on h3 "10 Gigaton Goal" at bounding box center [398, 53] width 65 height 9
copy h3 "10 Gigaton"
click at [258, 220] on h3 "37,735,504" at bounding box center [272, 223] width 96 height 13
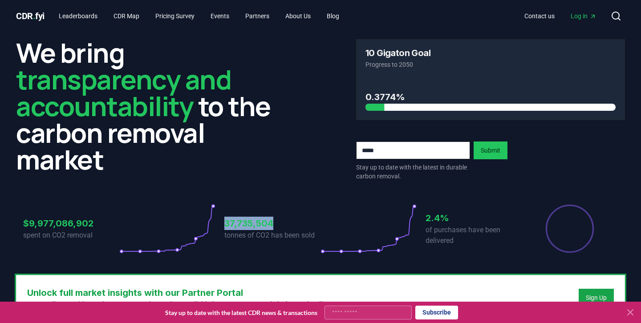
click at [258, 220] on h3 "37,735,504" at bounding box center [272, 223] width 96 height 13
click at [259, 221] on h3 "37,735,504" at bounding box center [272, 223] width 96 height 13
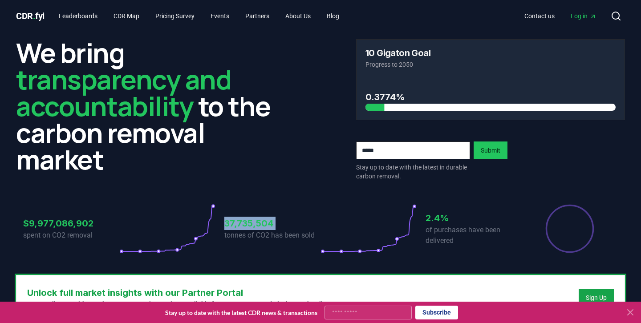
click at [259, 227] on h3 "37,735,504" at bounding box center [272, 223] width 96 height 13
click at [262, 223] on h3 "37,735,504" at bounding box center [272, 223] width 96 height 13
click at [260, 222] on h3 "37,735,504" at bounding box center [272, 223] width 96 height 13
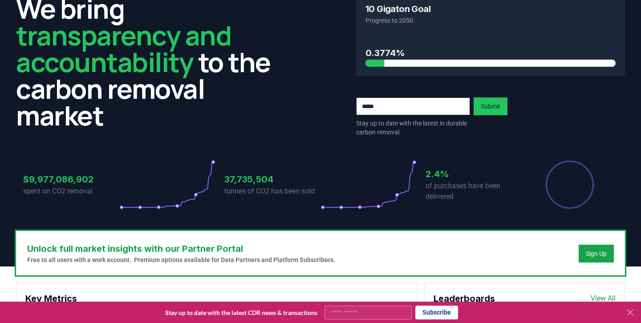
scroll to position [59, 0]
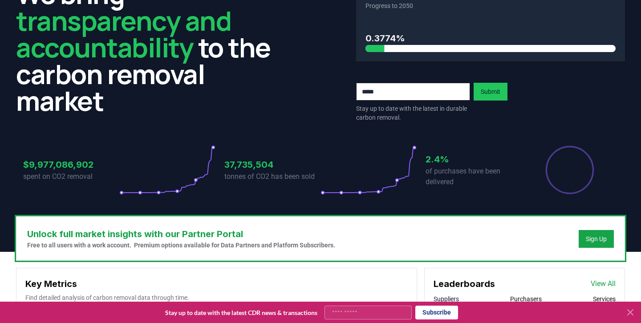
click at [635, 316] on icon at bounding box center [630, 312] width 11 height 11
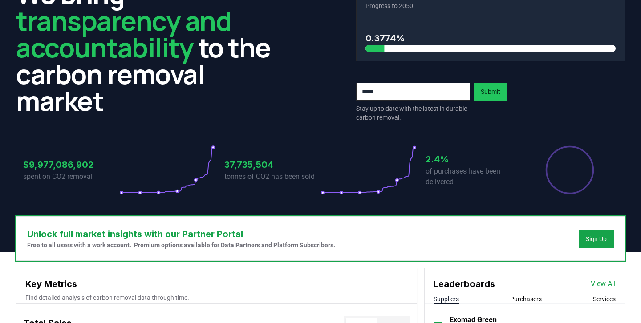
click at [251, 167] on h3 "37,735,504" at bounding box center [272, 164] width 96 height 13
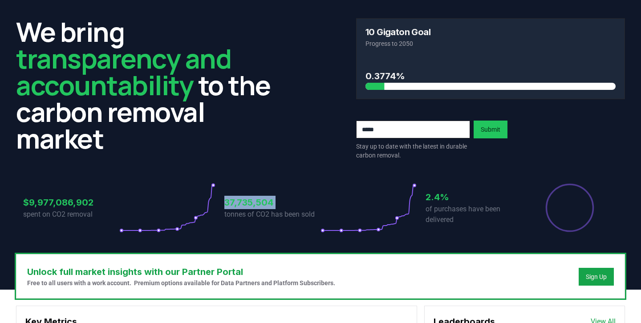
scroll to position [20, 0]
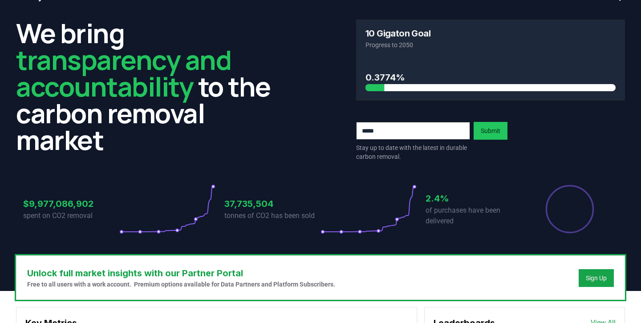
click at [58, 204] on h3 "$9,977,086,902" at bounding box center [71, 203] width 96 height 13
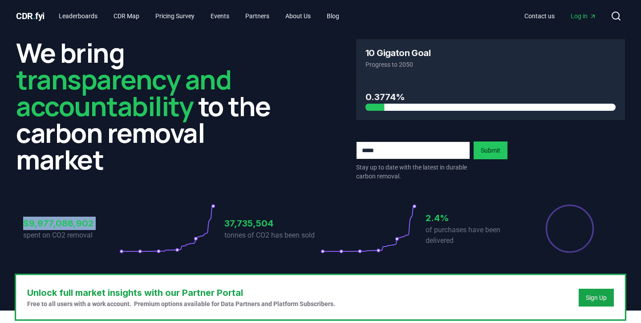
scroll to position [0, 0]
click at [154, 186] on div "We bring transparency and accountability to the carbon removal market 10 Gigato…" at bounding box center [320, 153] width 623 height 243
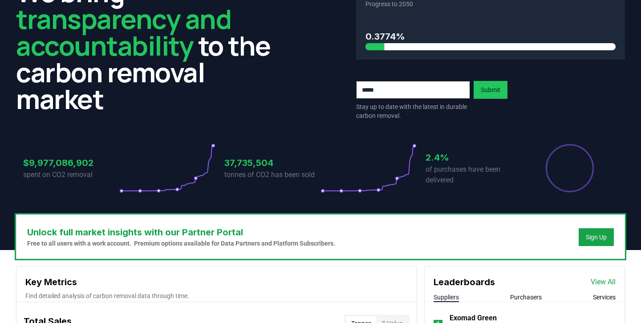
scroll to position [45, 0]
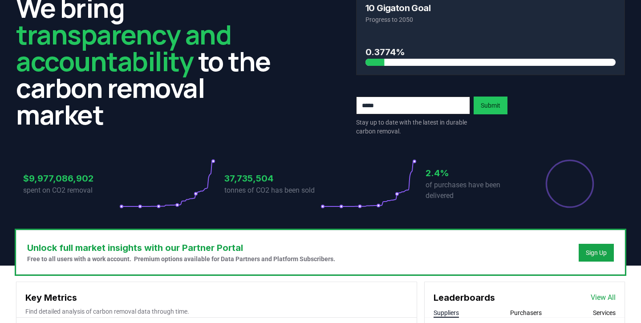
click at [394, 109] on input "email" at bounding box center [413, 106] width 114 height 18
type input "**********"
click at [491, 106] on button "Submit" at bounding box center [491, 106] width 34 height 18
